Goal: Information Seeking & Learning: Check status

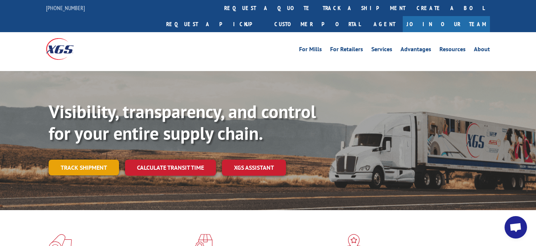
click at [109, 160] on link "Track shipment" at bounding box center [84, 168] width 70 height 16
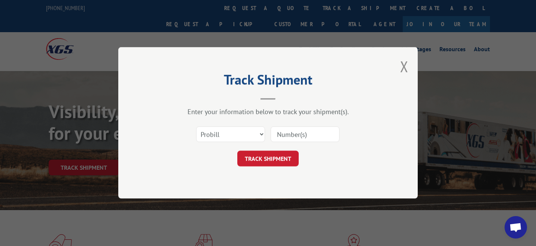
click at [309, 136] on input at bounding box center [305, 135] width 69 height 16
paste input "17501686"
type input "17501686"
click at [265, 162] on button "TRACK SHIPMENT" at bounding box center [267, 159] width 61 height 16
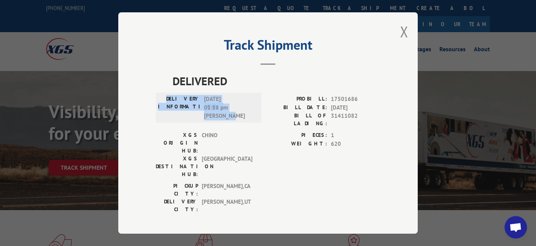
drag, startPoint x: 178, startPoint y: 100, endPoint x: 240, endPoint y: 121, distance: 65.7
click at [240, 120] on div "DELIVERY INFORMATION: 09/04/2025 01:18 pm Wes Newman" at bounding box center [208, 107] width 101 height 25
copy div "DELIVERY INFORMATION: 09/04/2025 01:18 pm Wes Newman"
